Goal: Information Seeking & Learning: Stay updated

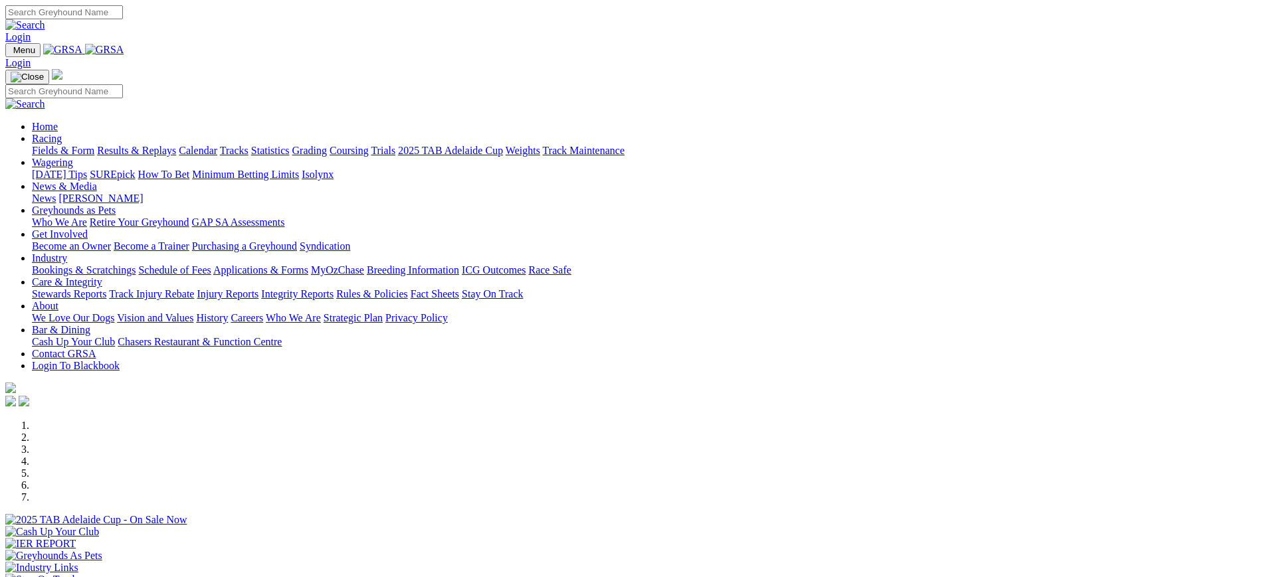
click at [124, 44] on img at bounding box center [104, 50] width 39 height 12
click at [56, 193] on link "News" at bounding box center [44, 198] width 24 height 11
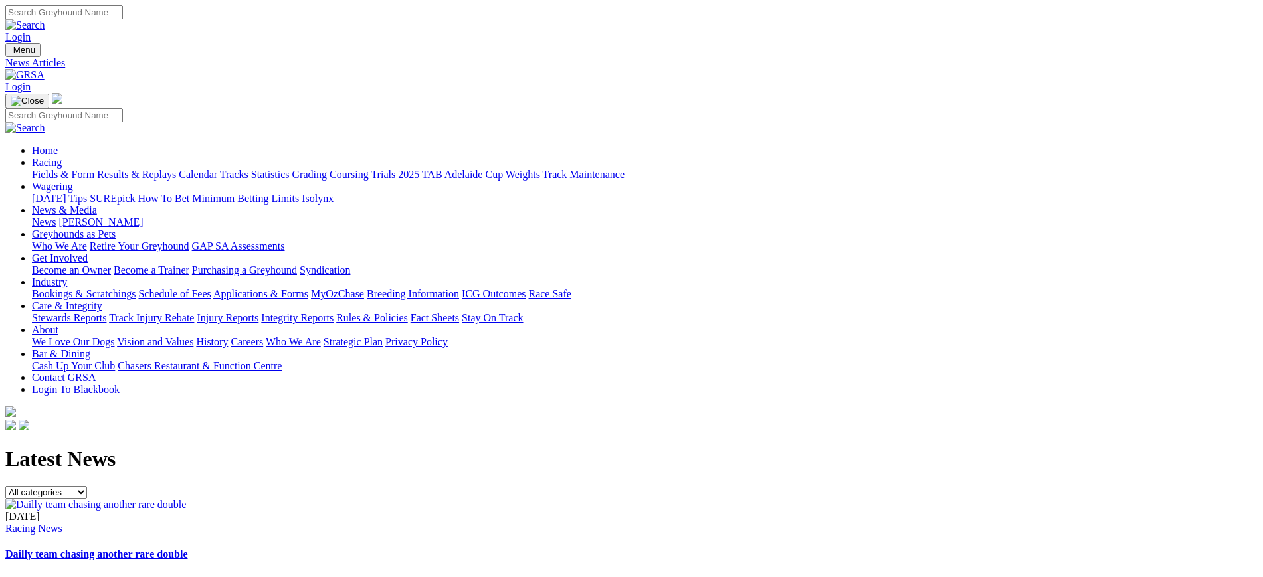
click at [45, 69] on img at bounding box center [24, 75] width 39 height 12
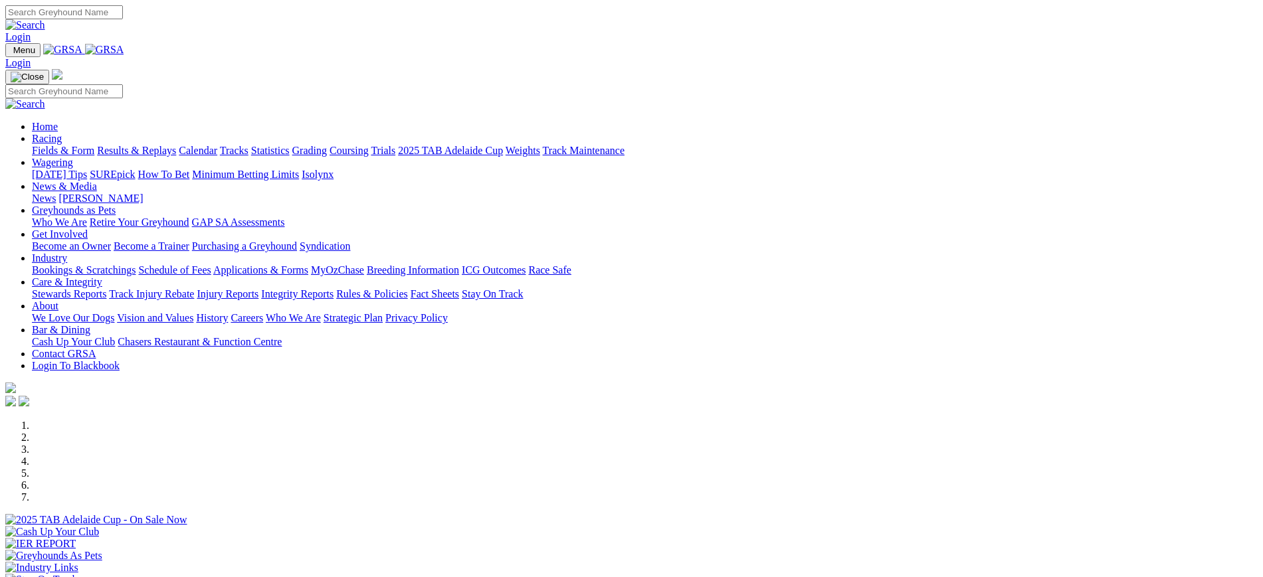
click at [124, 47] on img at bounding box center [104, 50] width 39 height 12
click at [56, 193] on link "News" at bounding box center [44, 198] width 24 height 11
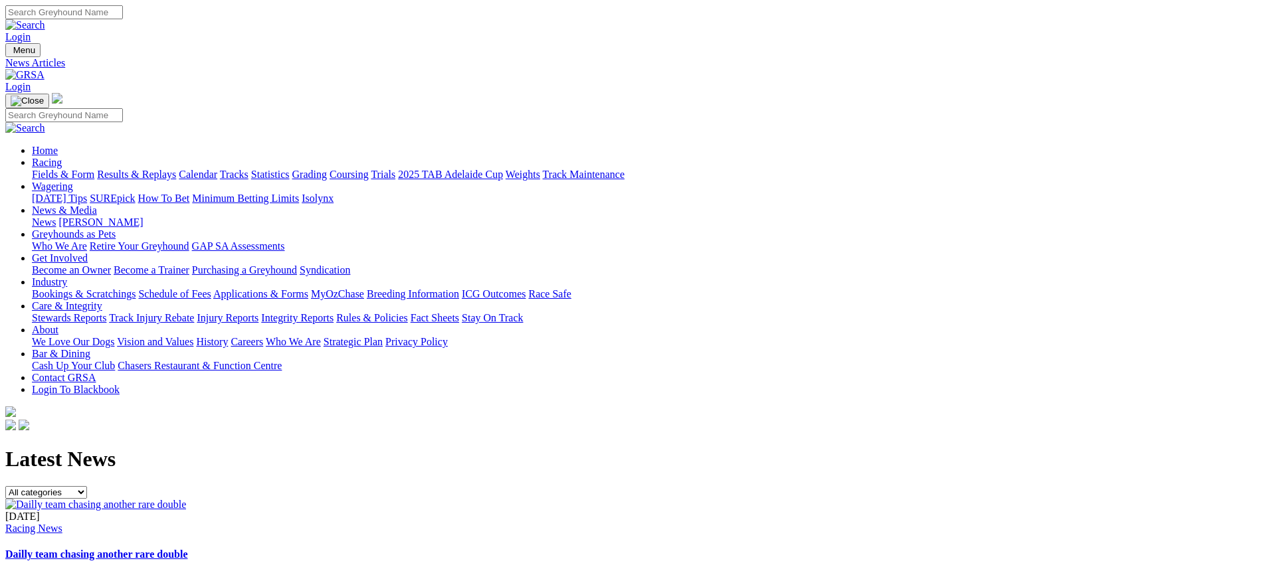
click at [45, 69] on img at bounding box center [24, 75] width 39 height 12
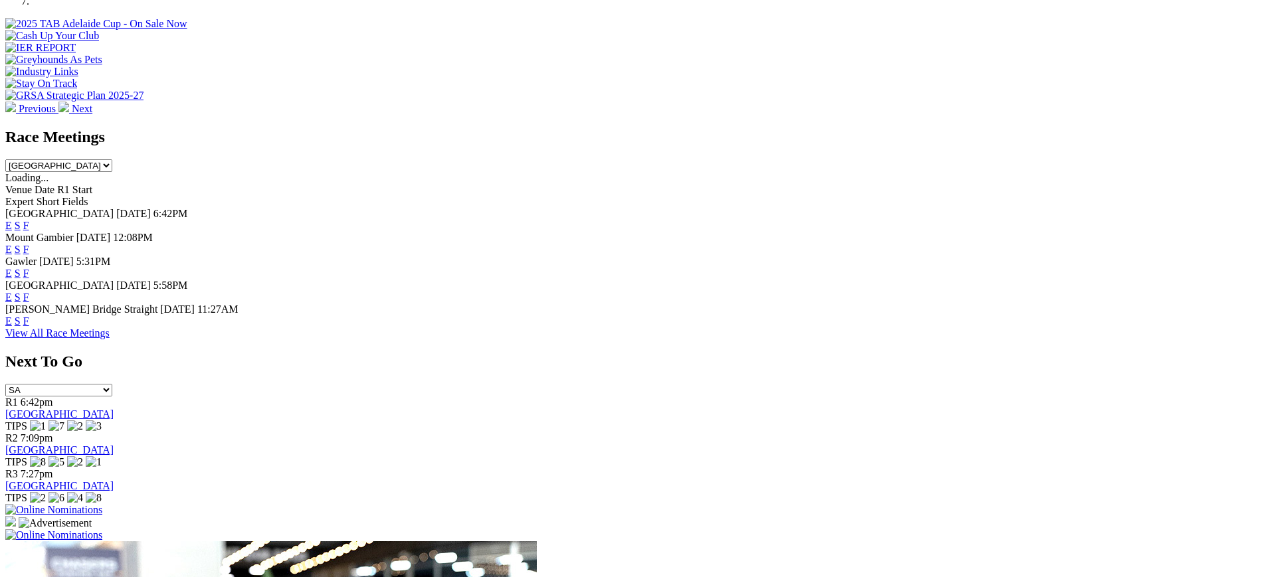
scroll to position [464, 0]
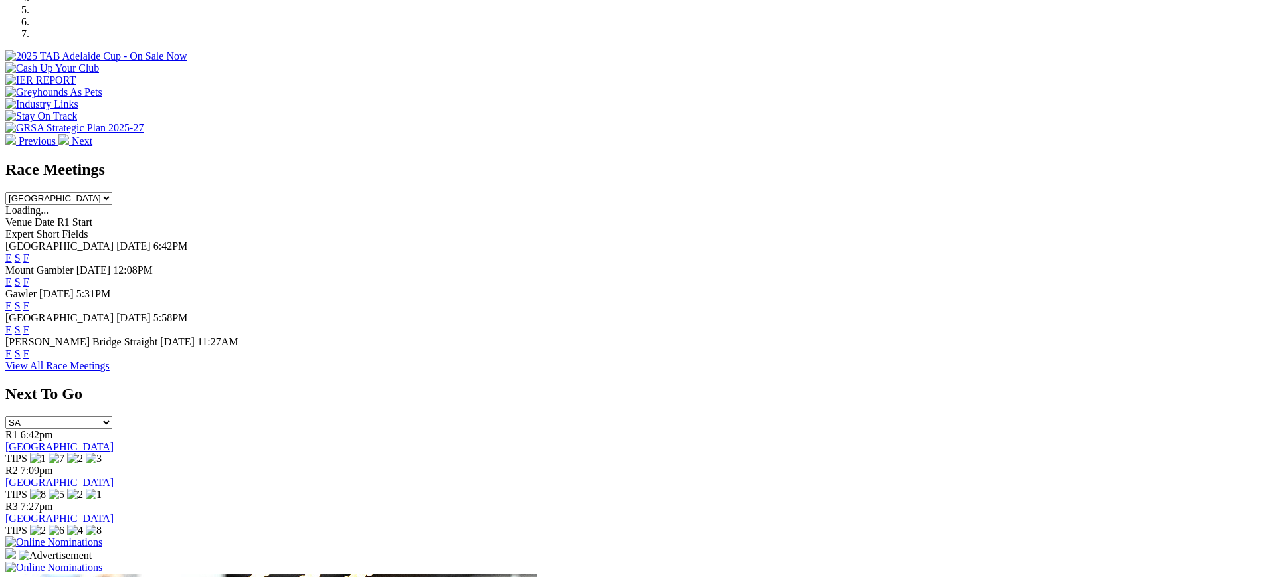
click at [29, 324] on link "F" at bounding box center [26, 329] width 6 height 11
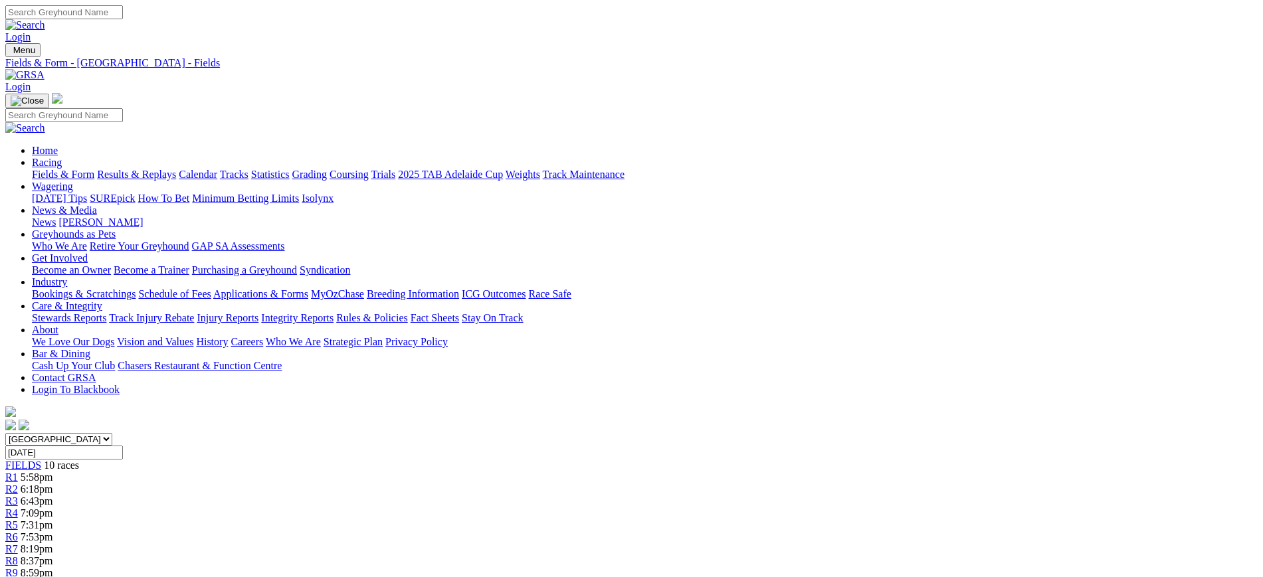
click at [45, 69] on img at bounding box center [24, 75] width 39 height 12
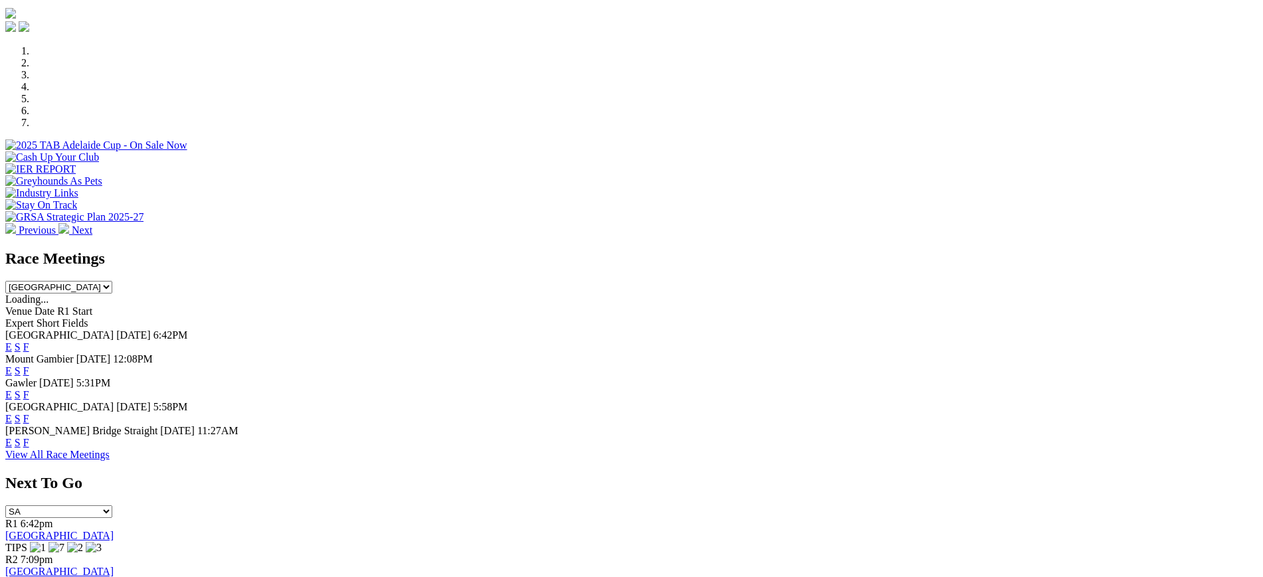
scroll to position [395, 0]
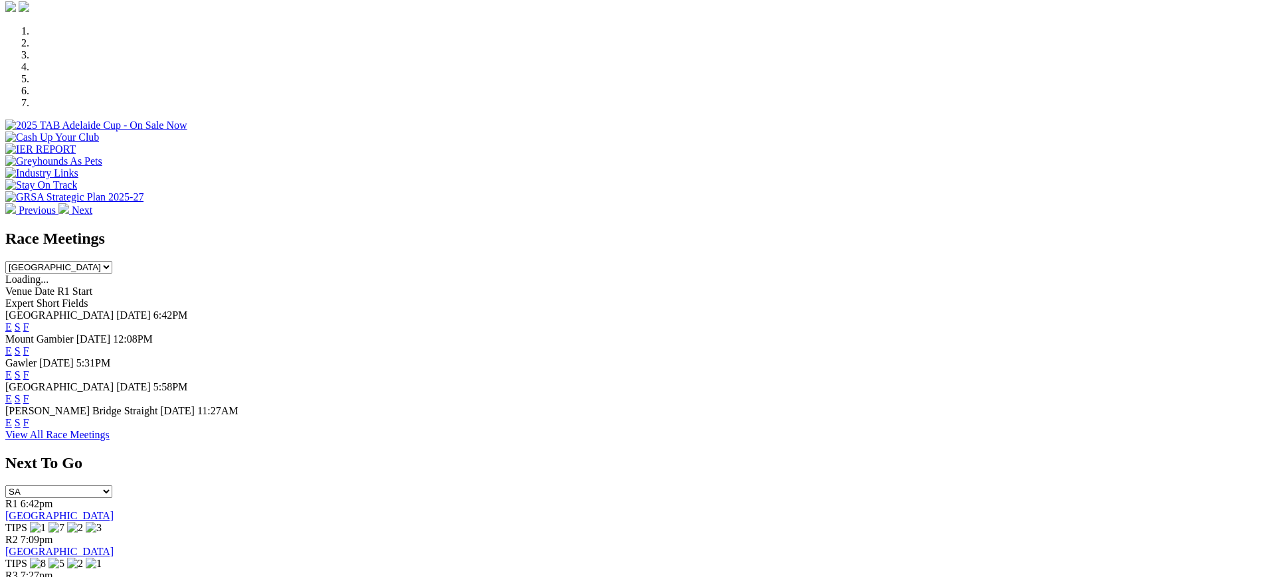
click at [29, 322] on link "F" at bounding box center [26, 327] width 6 height 11
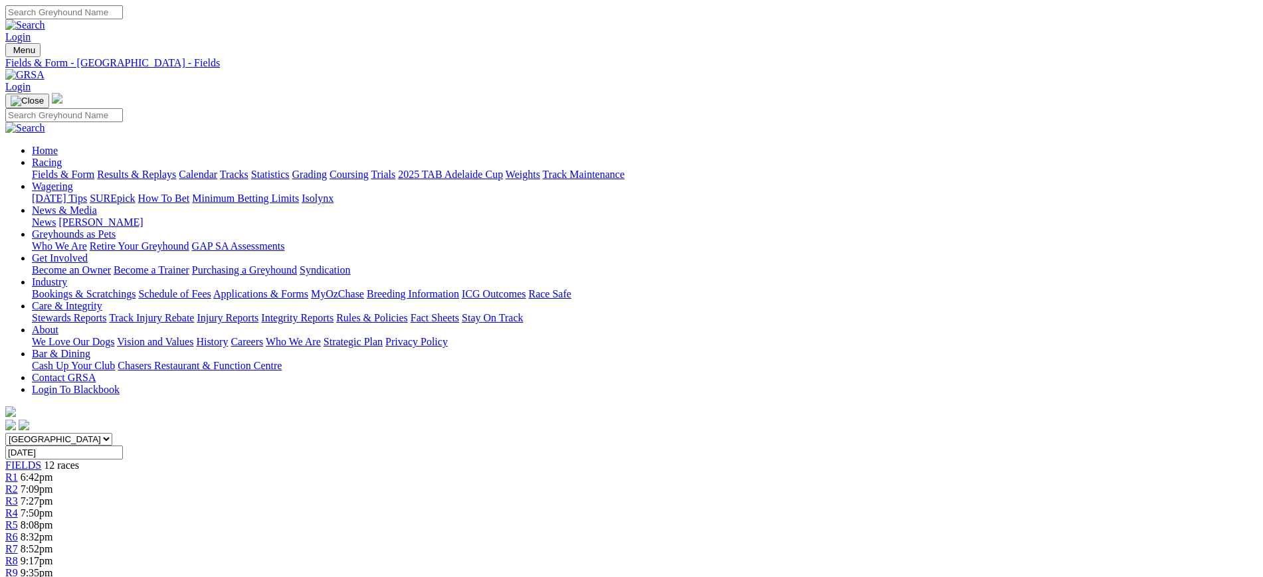
click at [45, 69] on link at bounding box center [24, 74] width 39 height 11
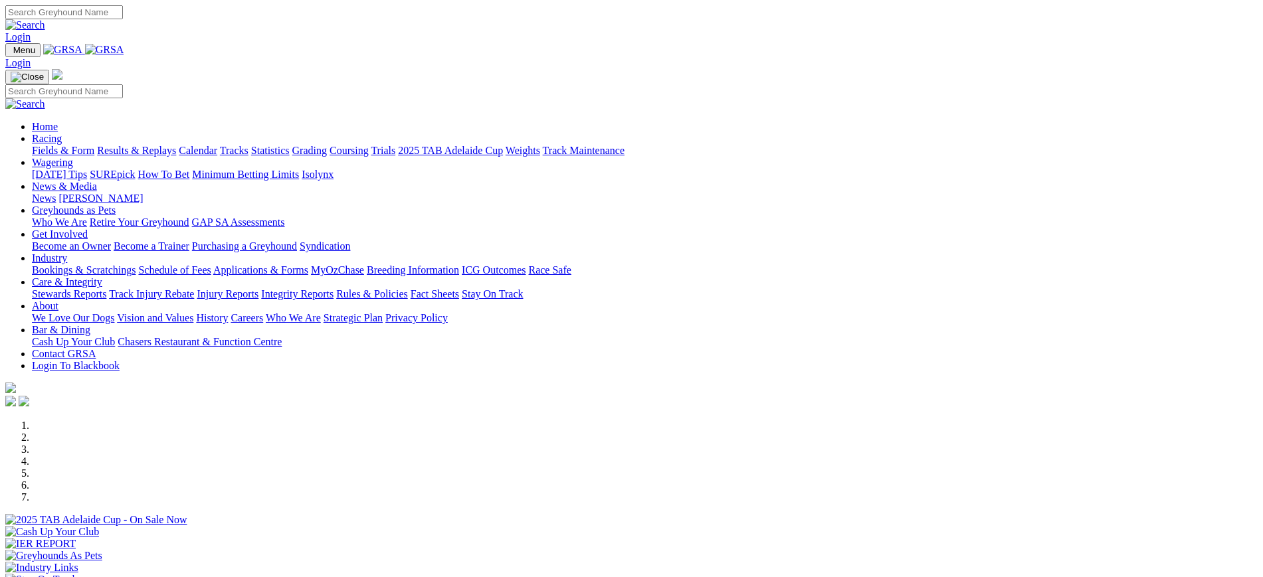
scroll to position [589, 0]
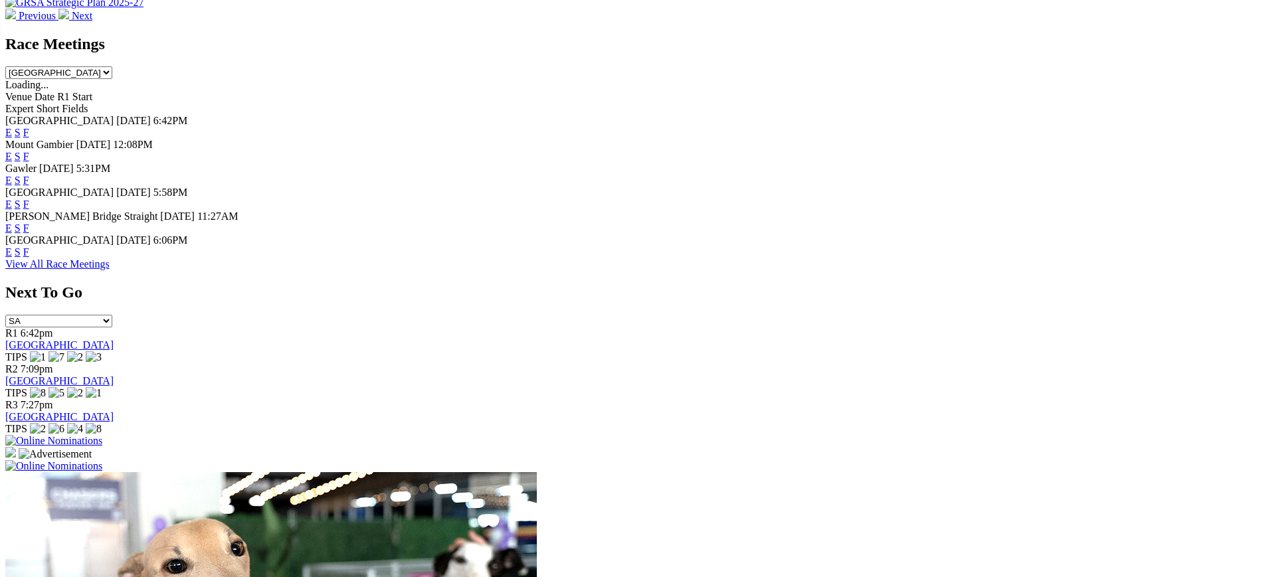
click at [29, 223] on link "F" at bounding box center [26, 228] width 6 height 11
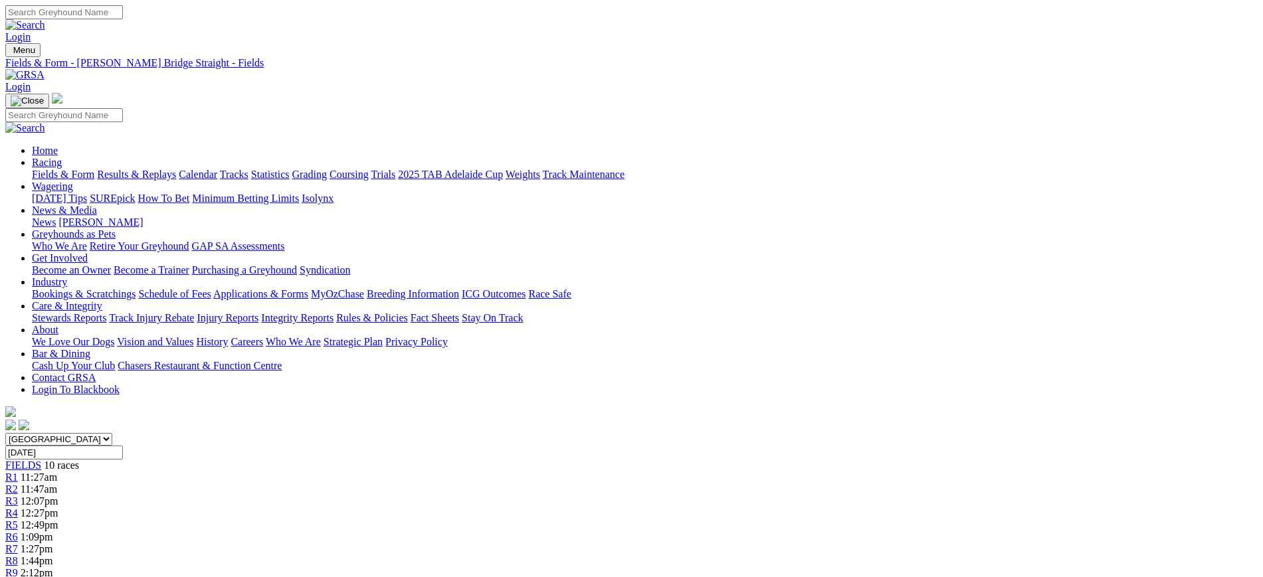
click at [56, 217] on link "News" at bounding box center [44, 222] width 24 height 11
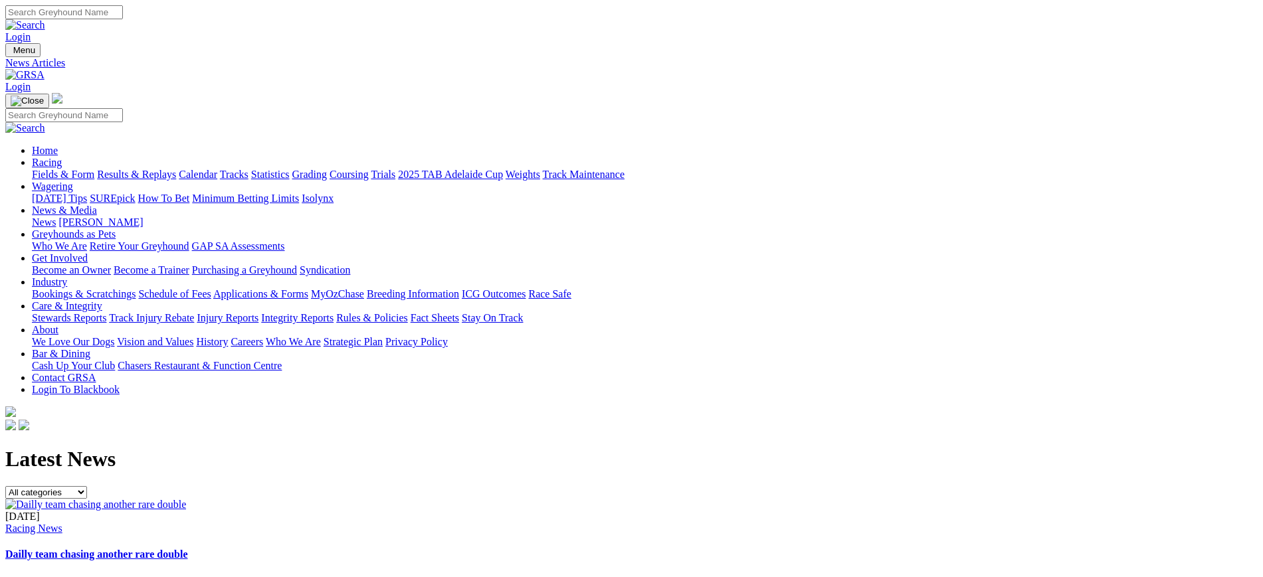
click at [45, 69] on img at bounding box center [24, 75] width 39 height 12
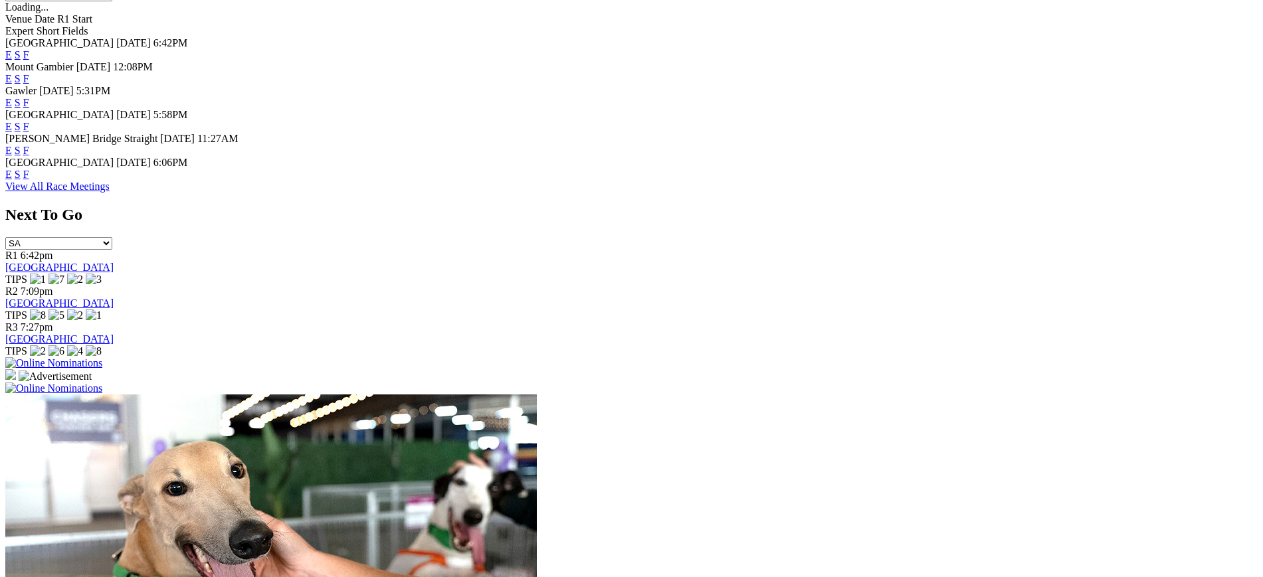
scroll to position [671, 0]
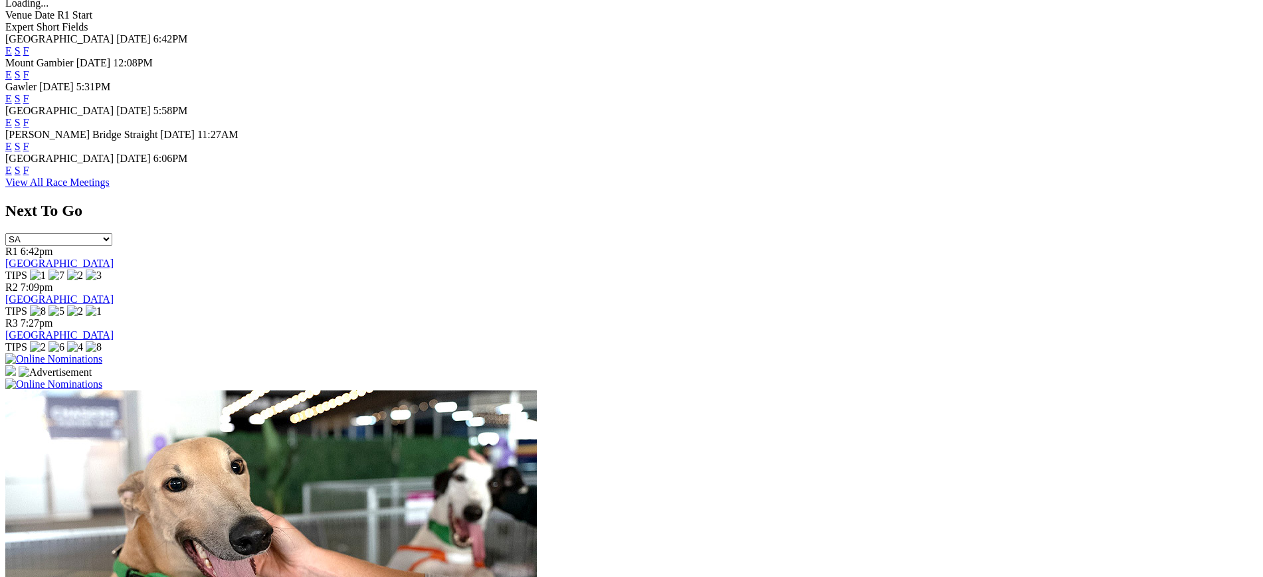
click at [29, 176] on link "F" at bounding box center [26, 170] width 6 height 11
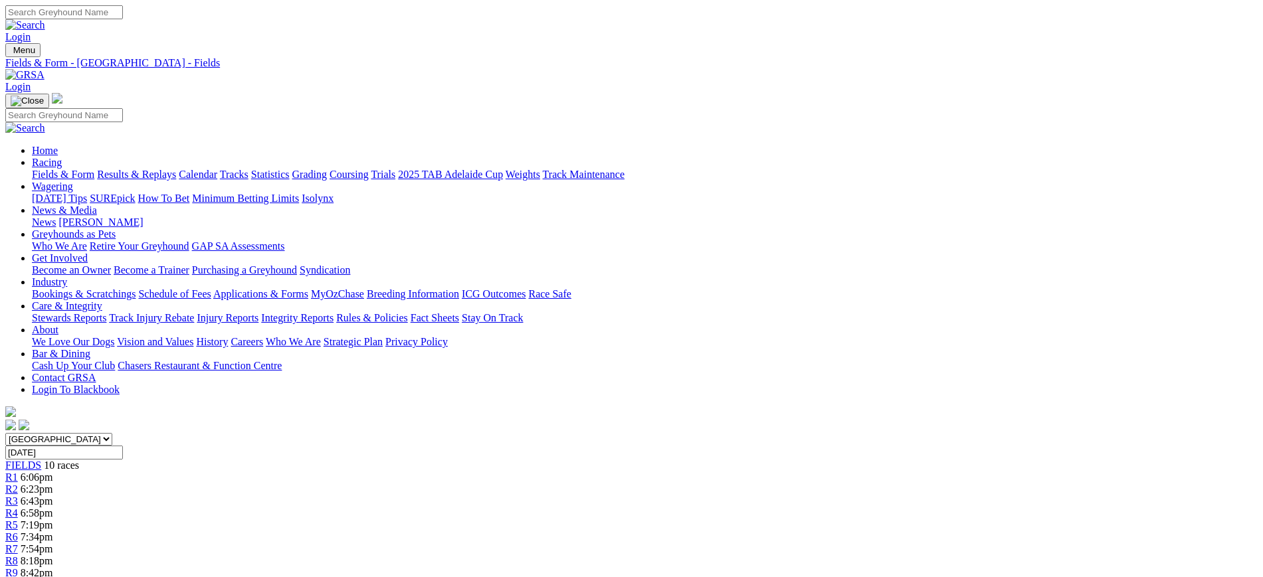
click at [56, 217] on link "News" at bounding box center [44, 222] width 24 height 11
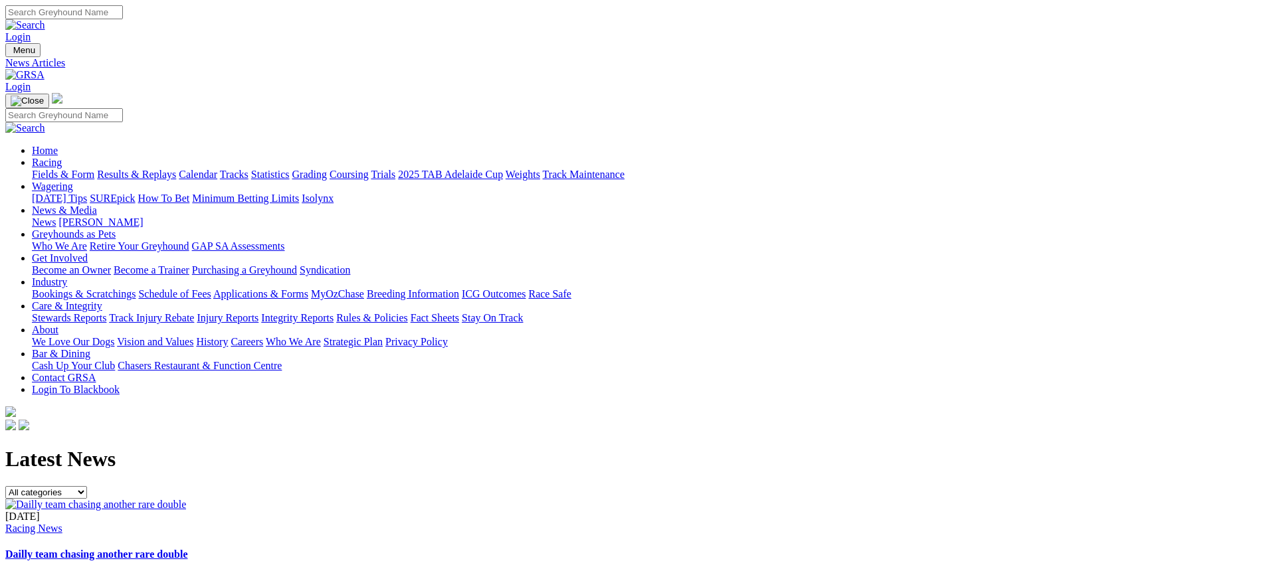
click at [45, 69] on img at bounding box center [24, 75] width 39 height 12
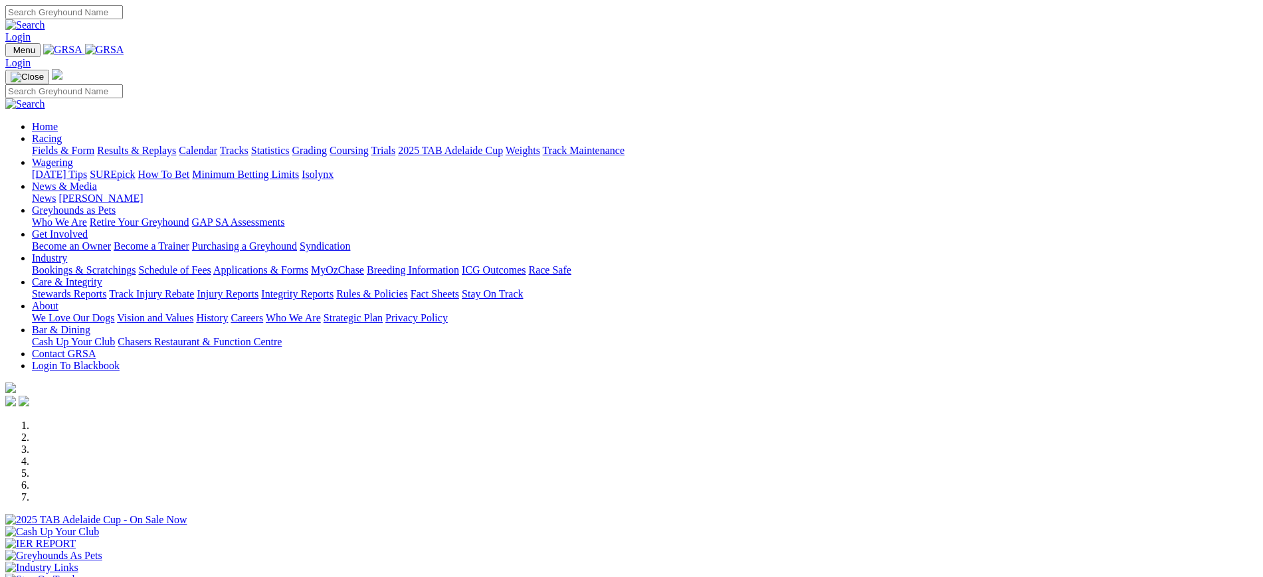
click at [56, 193] on link "News" at bounding box center [44, 198] width 24 height 11
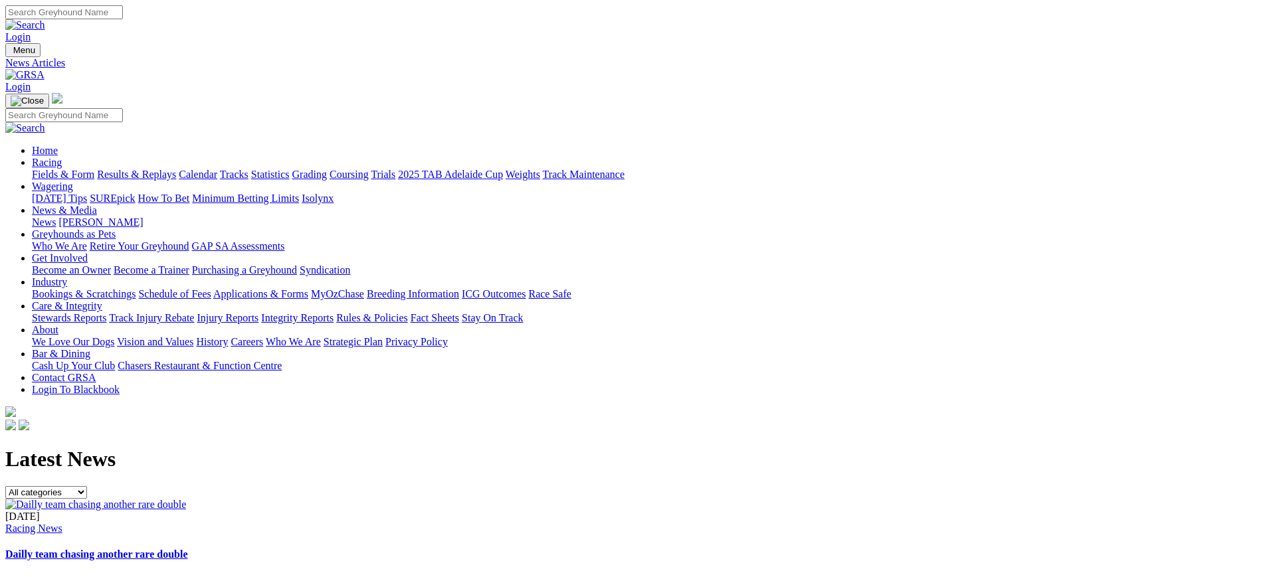
click at [45, 69] on img at bounding box center [24, 75] width 39 height 12
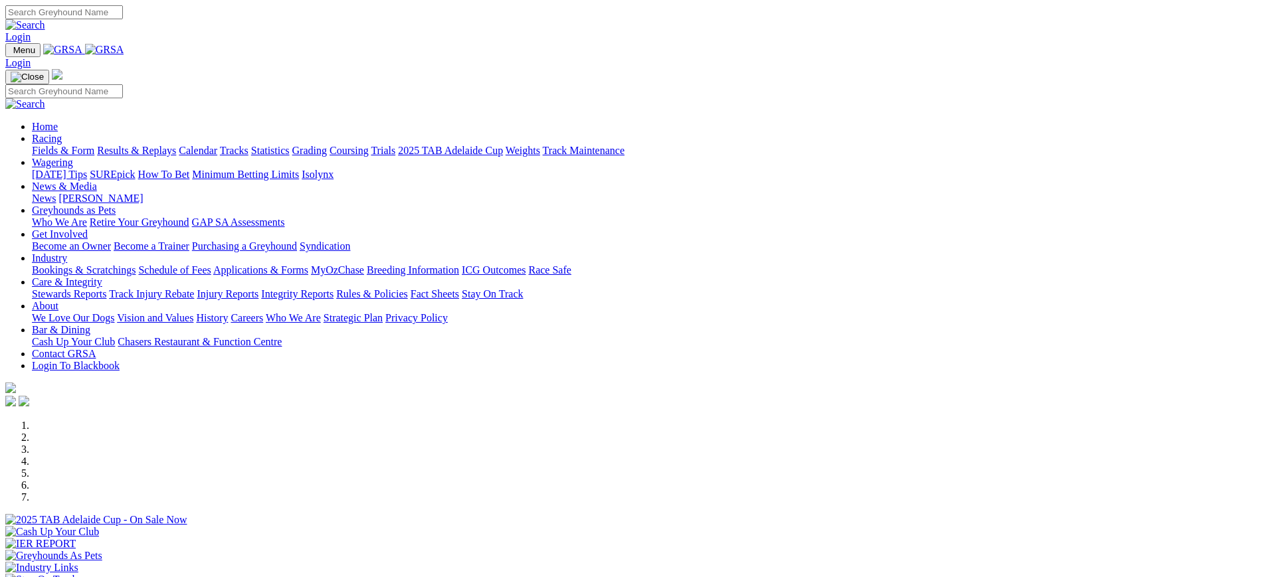
click at [56, 193] on link "News" at bounding box center [44, 198] width 24 height 11
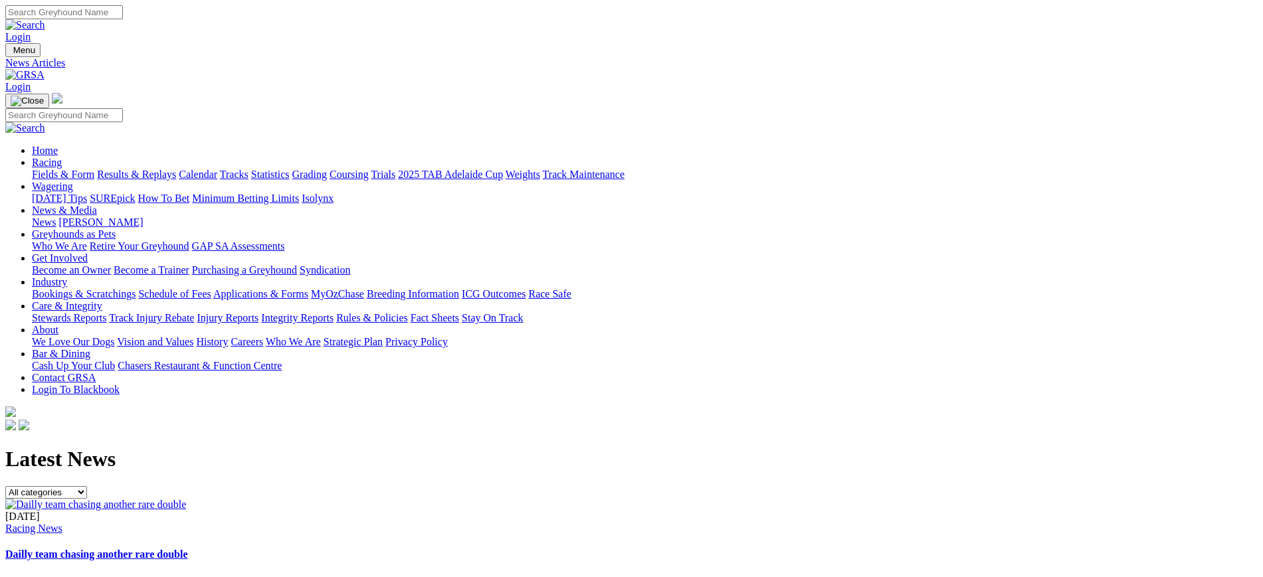
click at [45, 69] on img at bounding box center [24, 75] width 39 height 12
